Goal: Find specific page/section: Find specific page/section

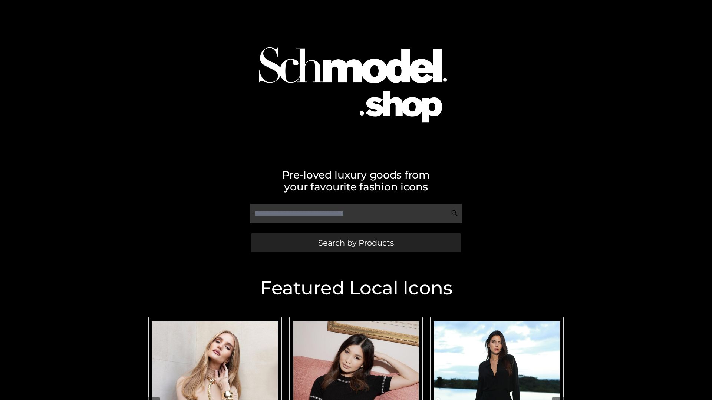
click at [356, 243] on span "Search by Products" at bounding box center [356, 243] width 76 height 8
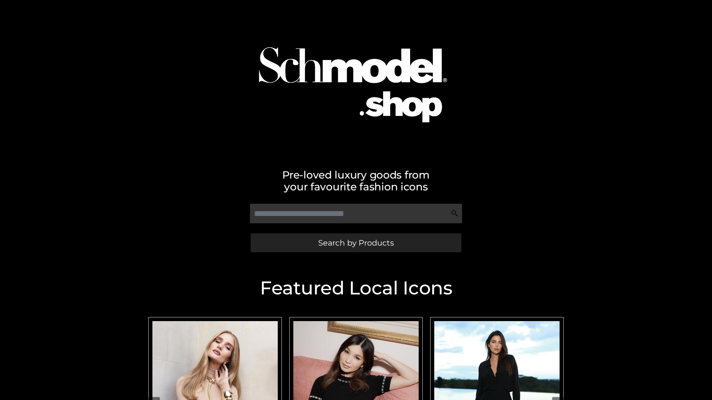
click at [356, 243] on span "Search by Products" at bounding box center [356, 243] width 76 height 8
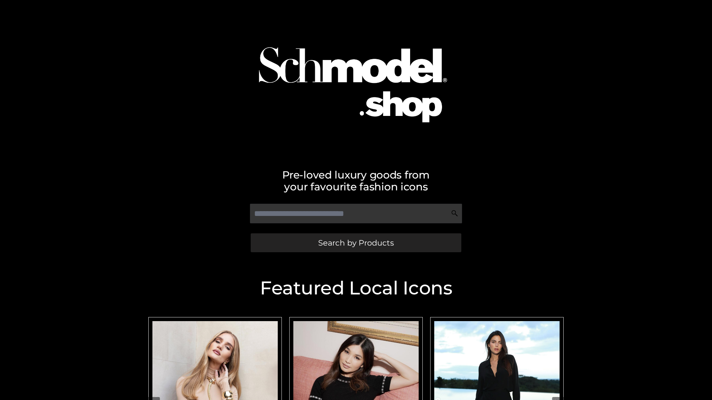
click at [356, 243] on span "Search by Products" at bounding box center [356, 243] width 76 height 8
